Goal: Information Seeking & Learning: Learn about a topic

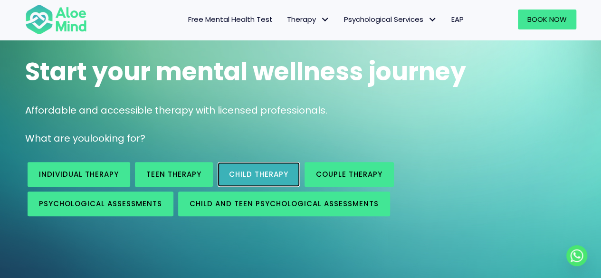
click at [270, 180] on link "Child Therapy" at bounding box center [259, 174] width 82 height 25
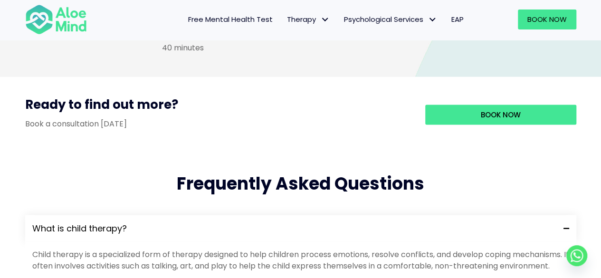
scroll to position [891, 0]
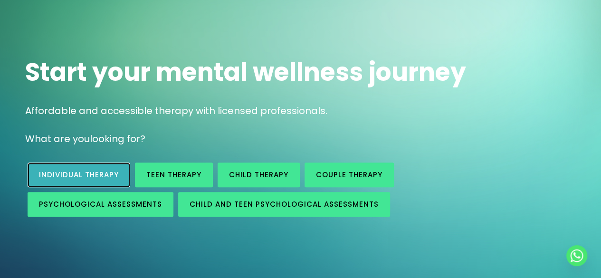
click at [111, 168] on link "Individual therapy" at bounding box center [79, 174] width 103 height 25
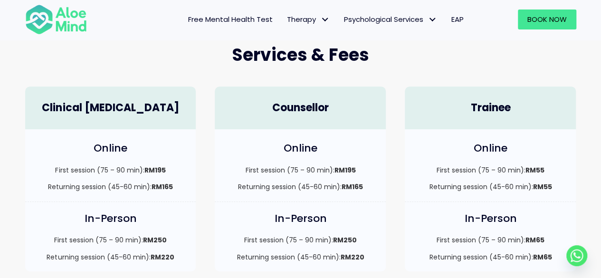
scroll to position [309, 0]
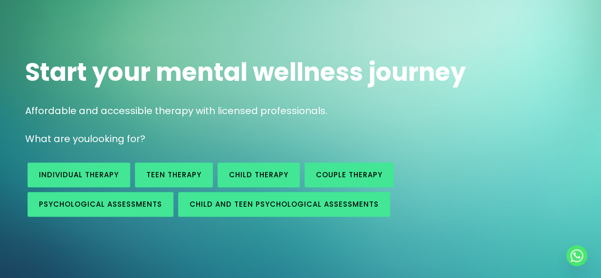
scroll to position [66, 0]
